Goal: Task Accomplishment & Management: Manage account settings

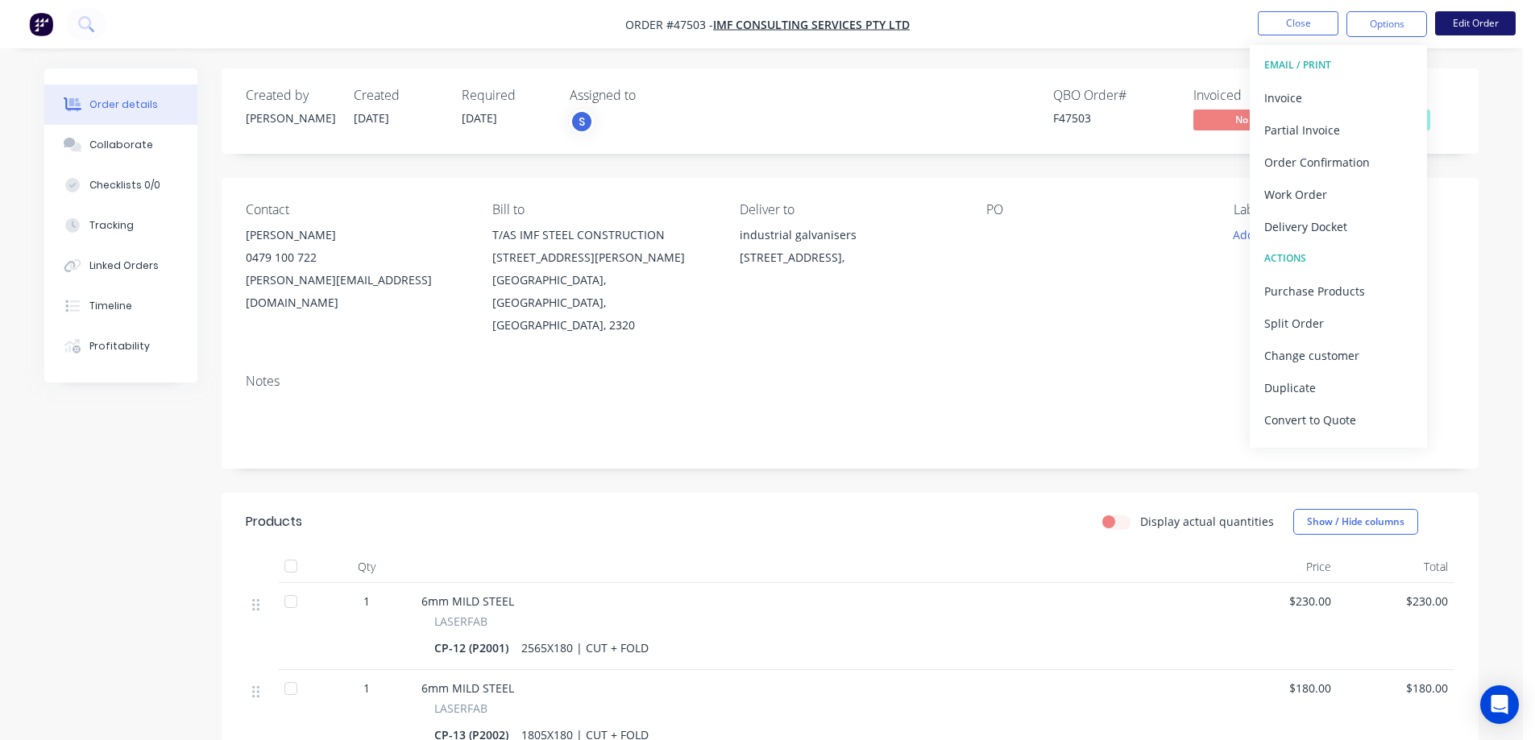
click at [1480, 23] on button "Edit Order" at bounding box center [1475, 23] width 81 height 24
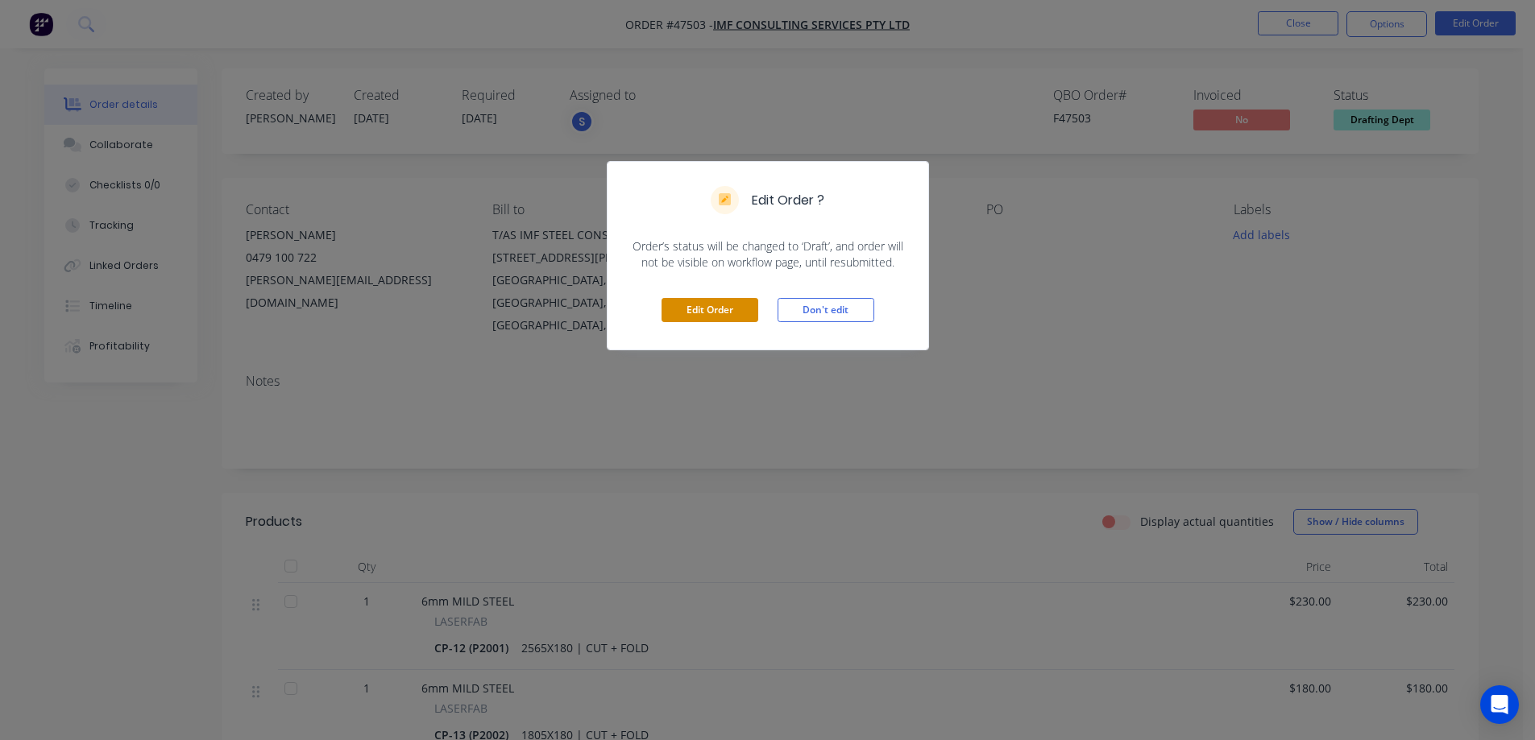
click at [732, 317] on button "Edit Order" at bounding box center [710, 310] width 97 height 24
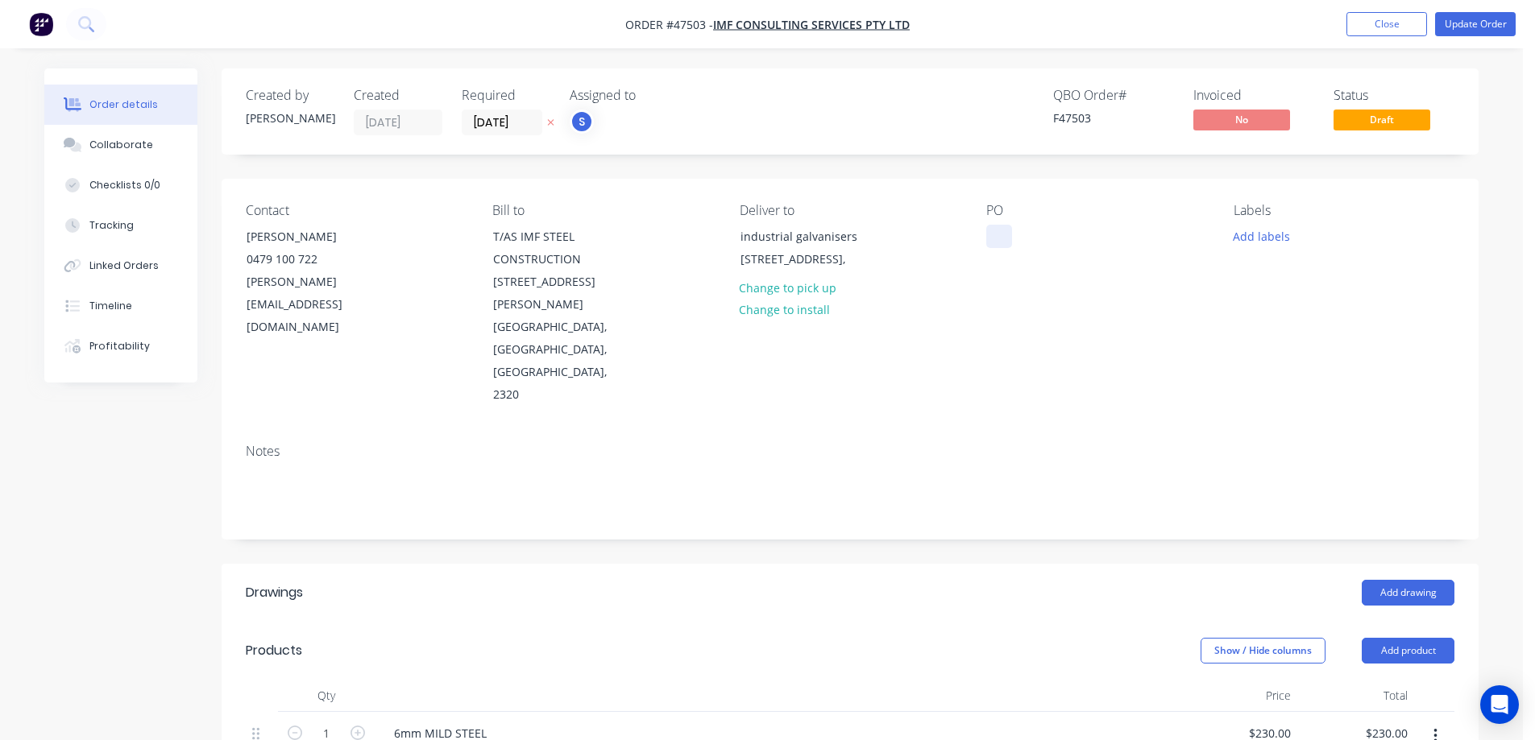
click at [990, 234] on div at bounding box center [999, 236] width 26 height 23
drag, startPoint x: 1009, startPoint y: 239, endPoint x: 981, endPoint y: 248, distance: 29.1
click at [979, 245] on div "Contact [PERSON_NAME] [PHONE_NUMBER] [PERSON_NAME][EMAIL_ADDRESS][DOMAIN_NAME] …" at bounding box center [850, 305] width 1257 height 252
drag, startPoint x: 1013, startPoint y: 236, endPoint x: 965, endPoint y: 242, distance: 47.9
click at [965, 242] on div "Contact [PERSON_NAME] [PHONE_NUMBER] [PERSON_NAME][EMAIL_ADDRESS][DOMAIN_NAME] …" at bounding box center [850, 305] width 1257 height 252
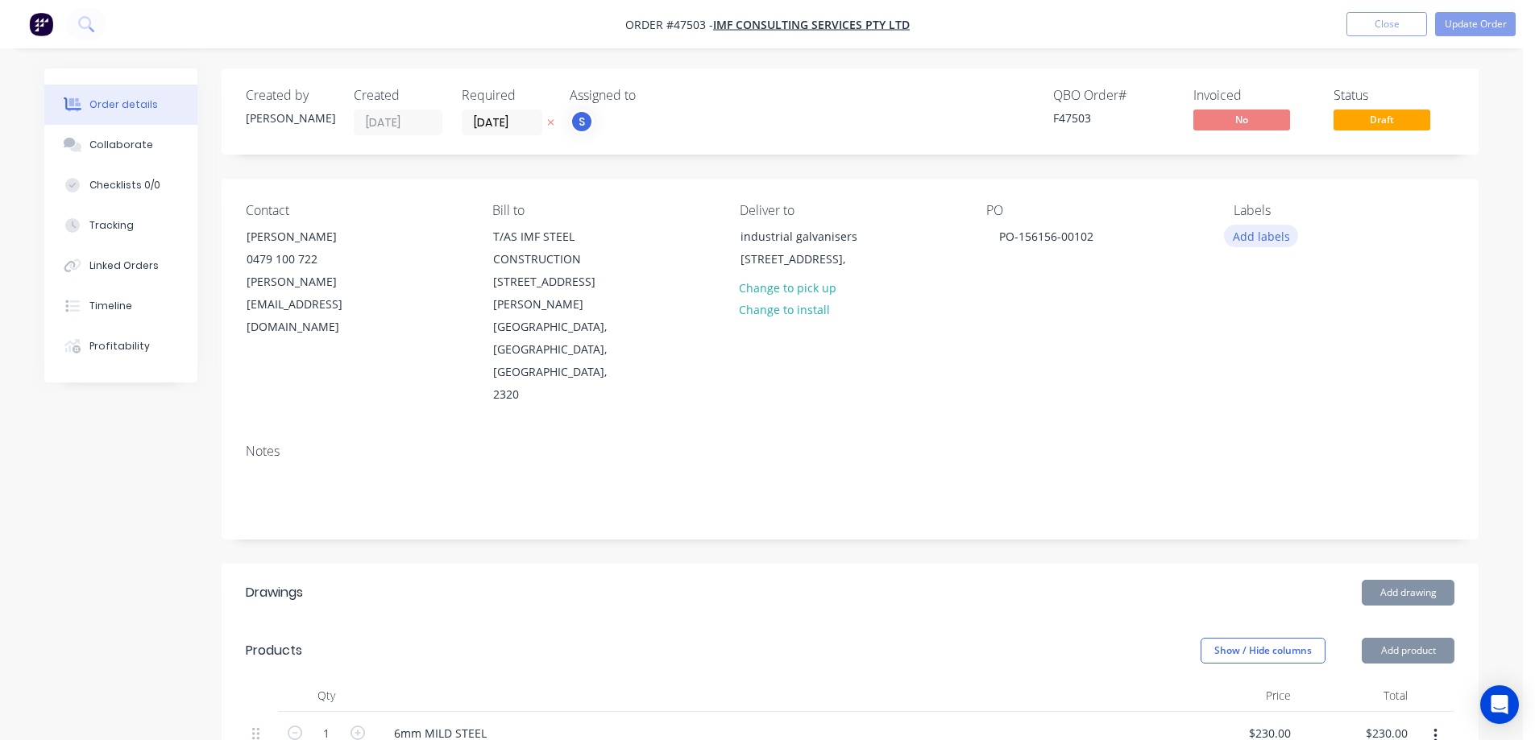
click at [1277, 235] on button "Add labels" at bounding box center [1261, 236] width 74 height 22
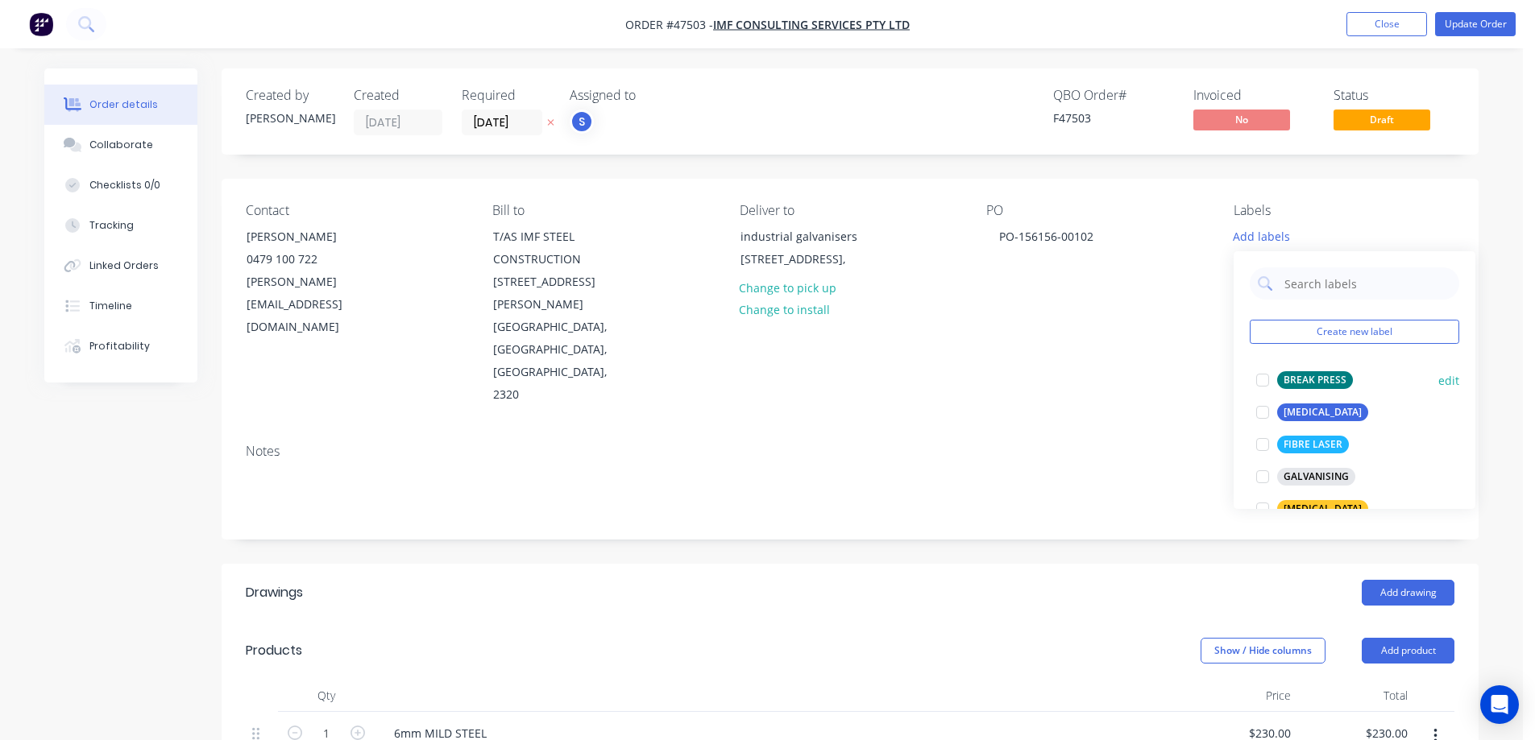
click at [1263, 376] on div at bounding box center [1263, 380] width 32 height 32
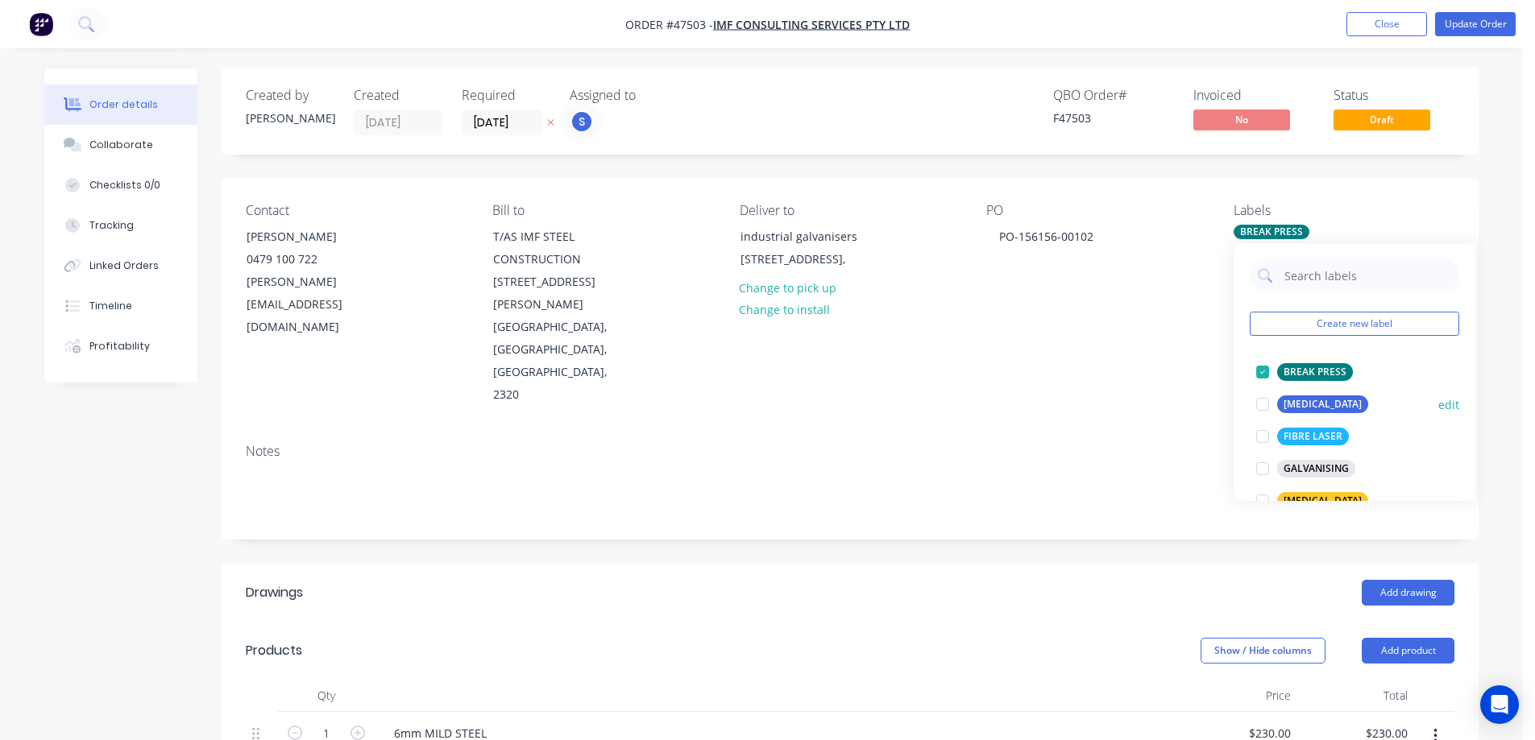
click at [1263, 405] on div at bounding box center [1263, 404] width 32 height 32
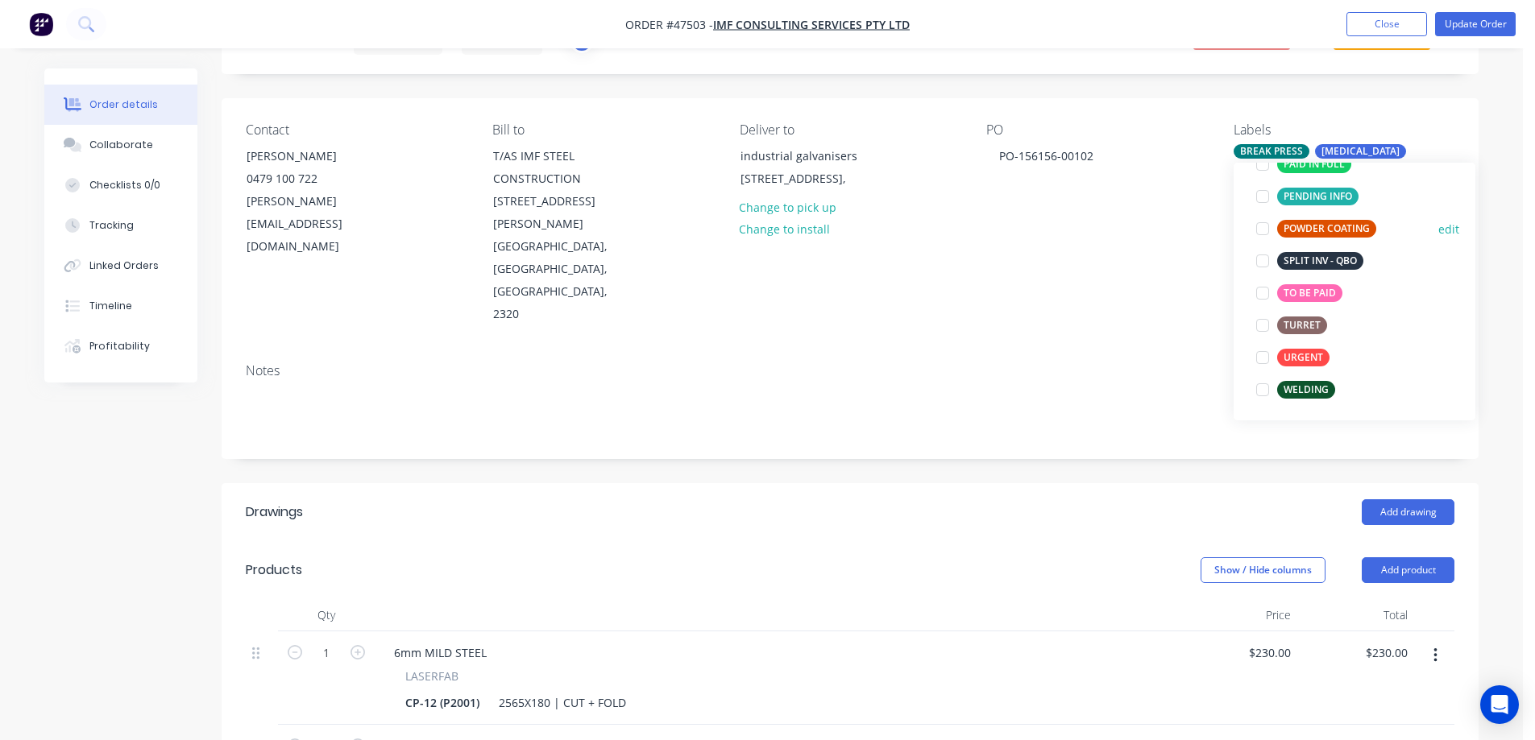
scroll to position [322, 0]
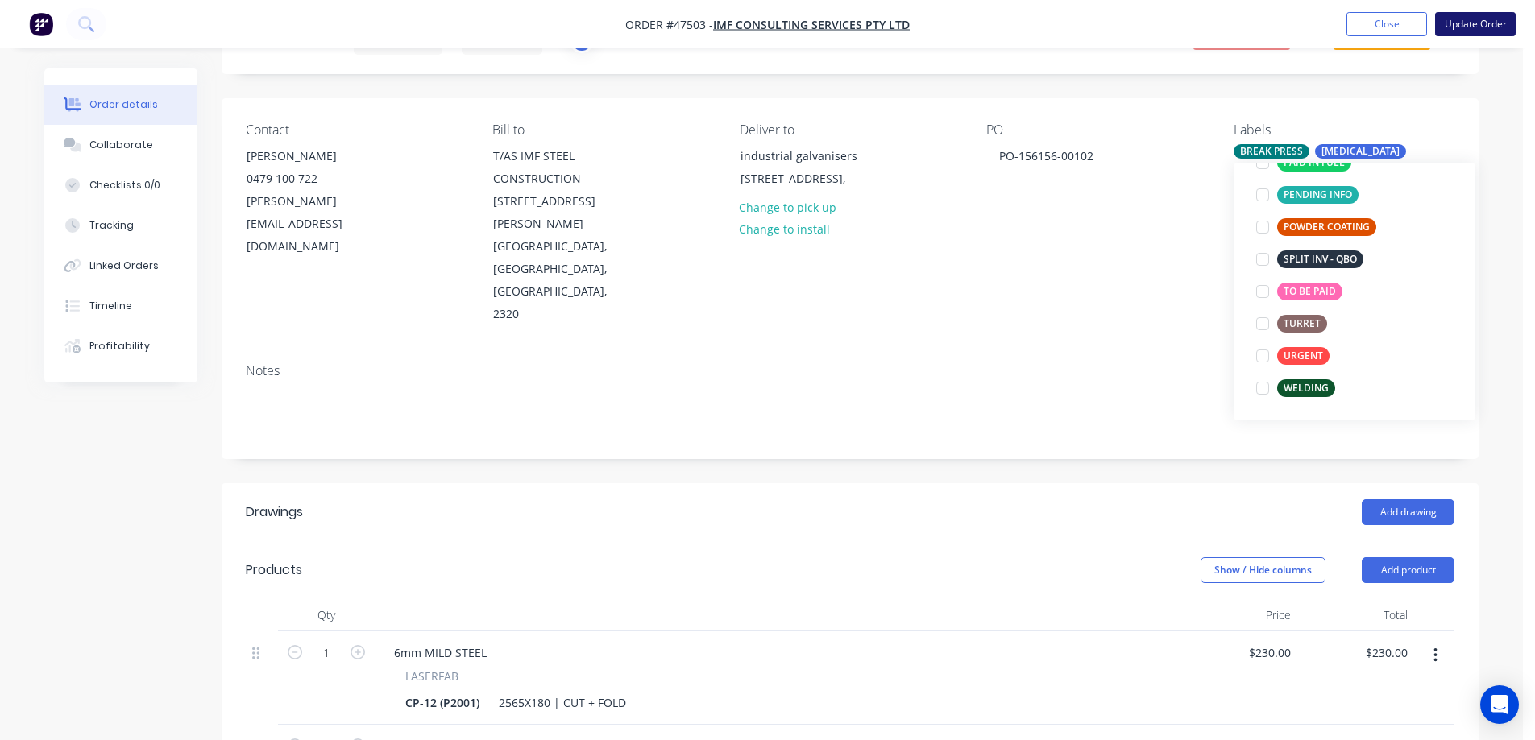
click at [1471, 15] on button "Update Order" at bounding box center [1475, 24] width 81 height 24
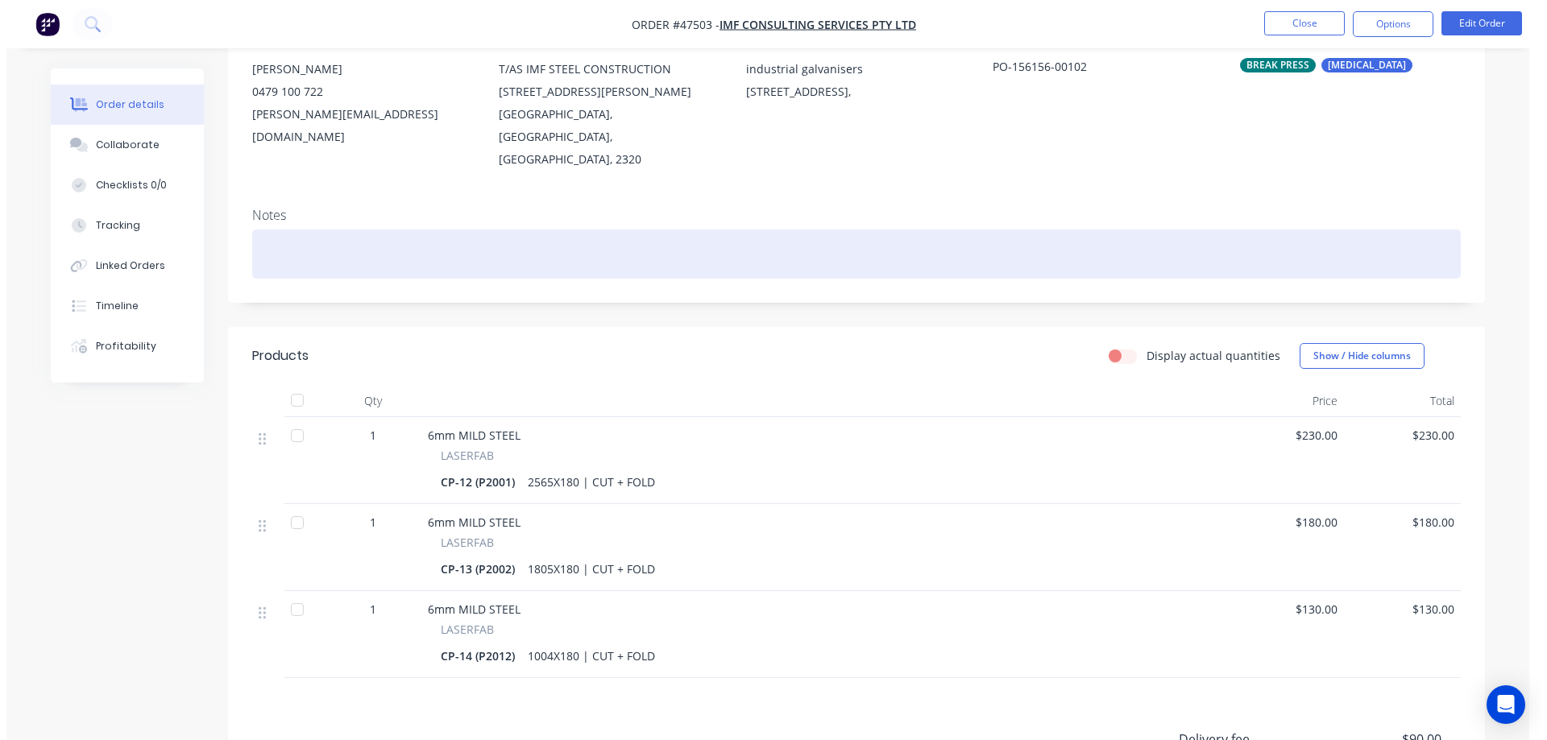
scroll to position [0, 0]
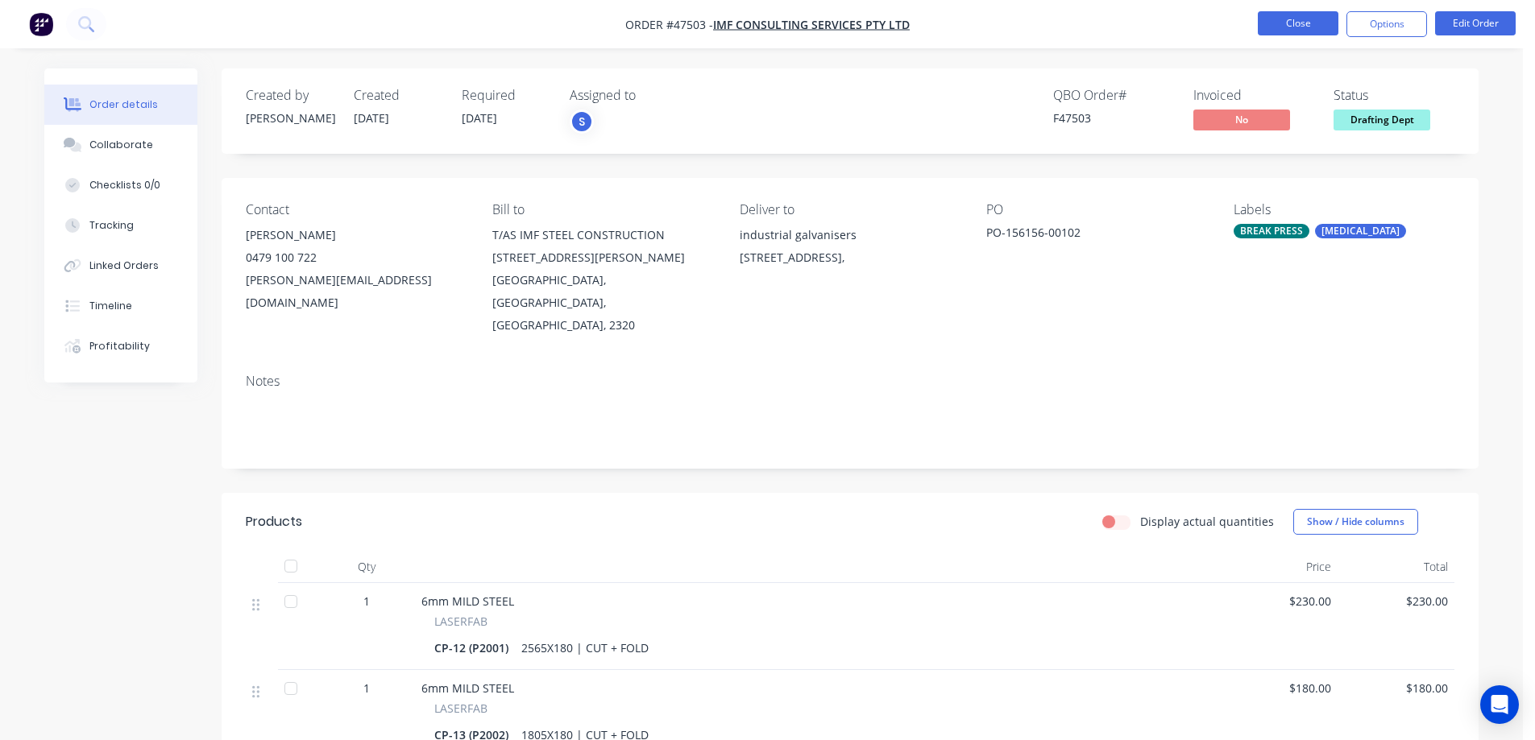
click at [1298, 21] on button "Close" at bounding box center [1298, 23] width 81 height 24
